Goal: Information Seeking & Learning: Learn about a topic

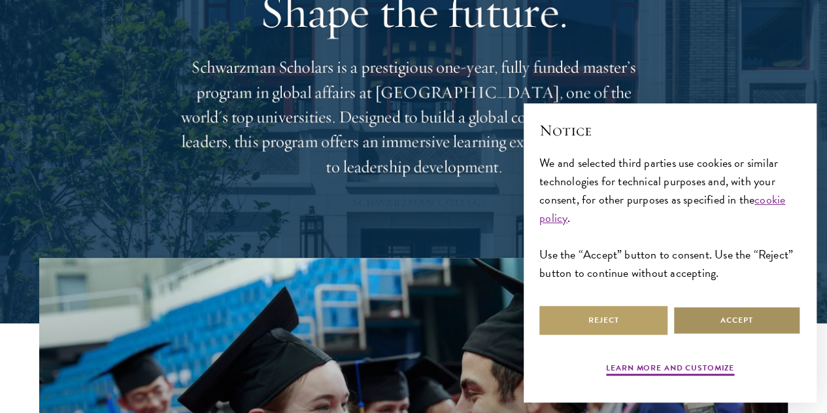
click at [714, 313] on button "Accept" at bounding box center [737, 319] width 128 height 29
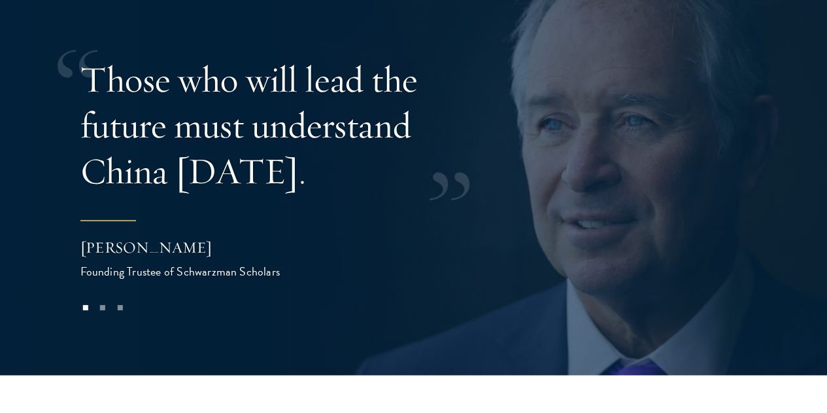
scroll to position [2819, 0]
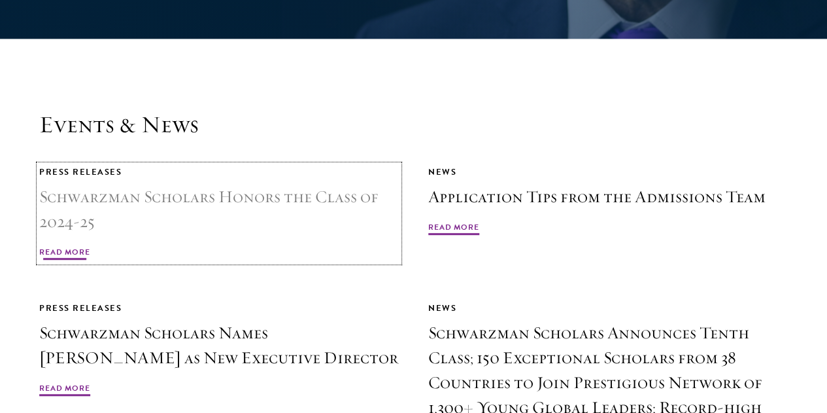
click at [90, 246] on span "Read More" at bounding box center [64, 254] width 51 height 16
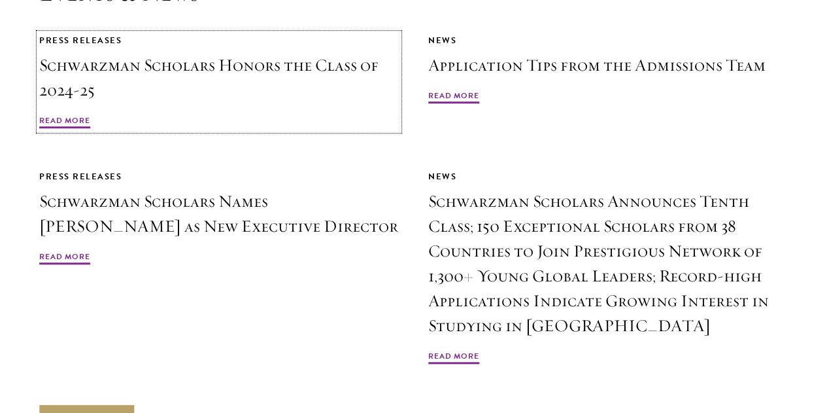
scroll to position [3133, 0]
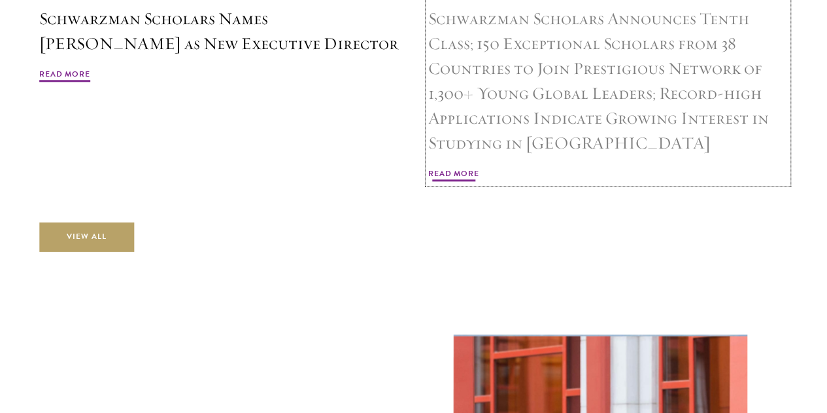
click at [479, 183] on span "Read More" at bounding box center [453, 175] width 51 height 16
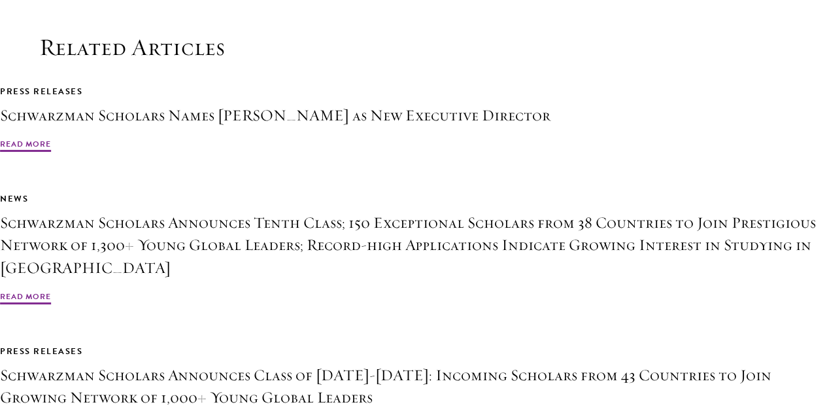
scroll to position [2479, 0]
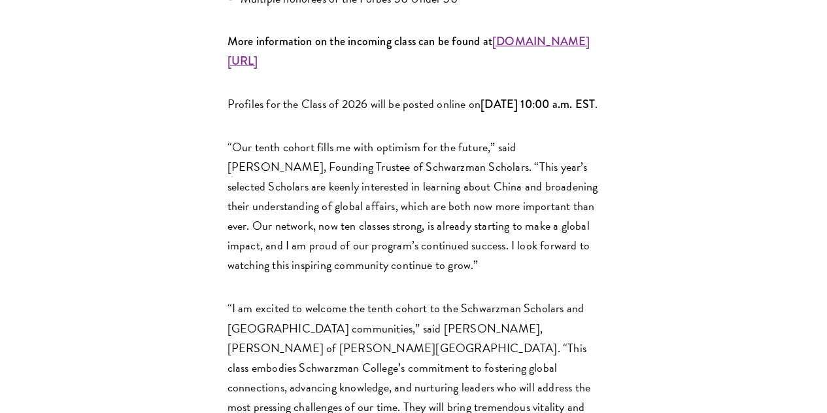
scroll to position [1842, 0]
